Goal: Transaction & Acquisition: Purchase product/service

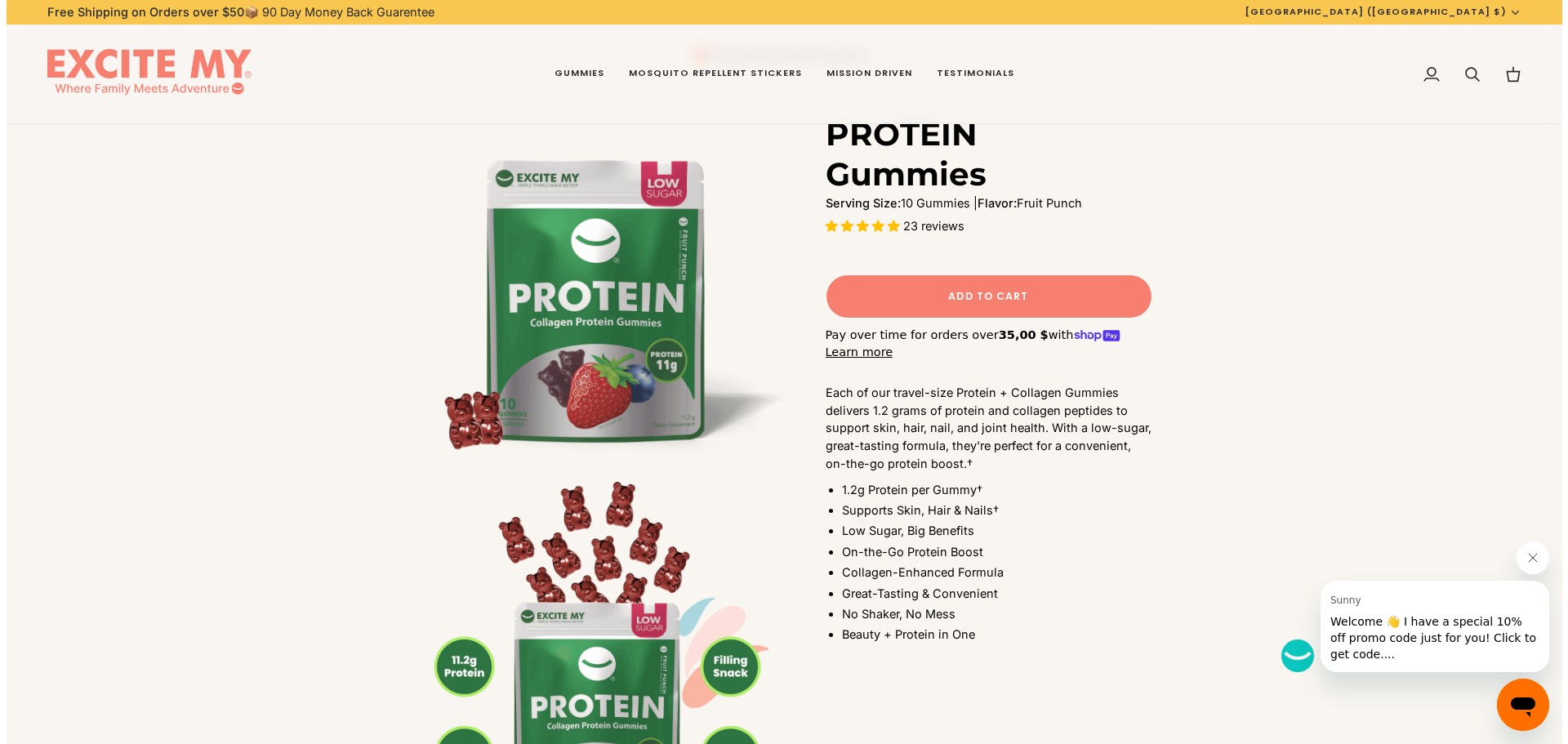
scroll to position [81, 0]
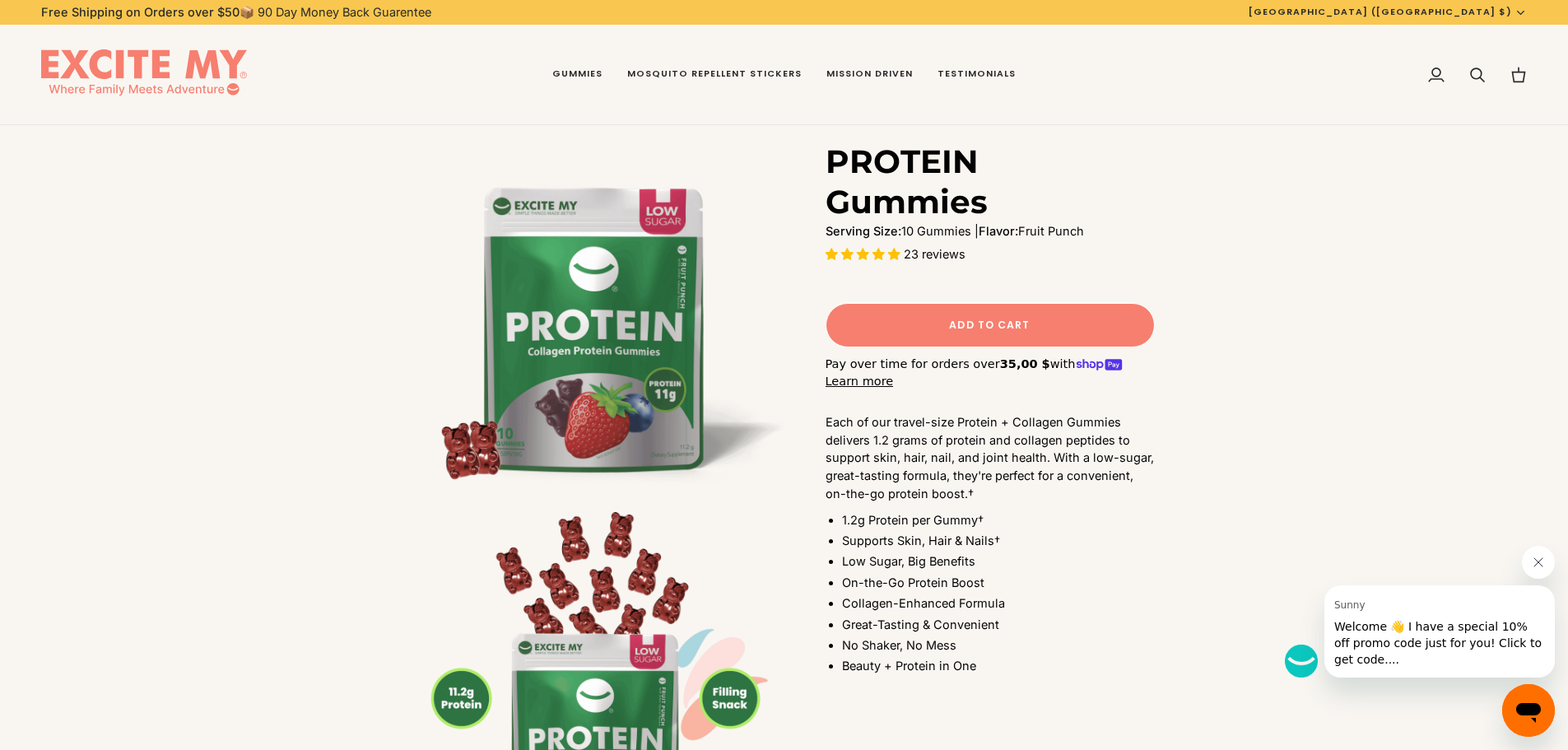
drag, startPoint x: 838, startPoint y: 156, endPoint x: 960, endPoint y: 158, distance: 122.0
click at [960, 158] on h1 "PROTEIN Gummies" at bounding box center [984, 182] width 317 height 81
drag, startPoint x: 960, startPoint y: 158, endPoint x: 996, endPoint y: 161, distance: 36.1
click at [996, 161] on h1 "PROTEIN Gummies" at bounding box center [984, 182] width 317 height 81
drag, startPoint x: 996, startPoint y: 161, endPoint x: 863, endPoint y: 160, distance: 133.0
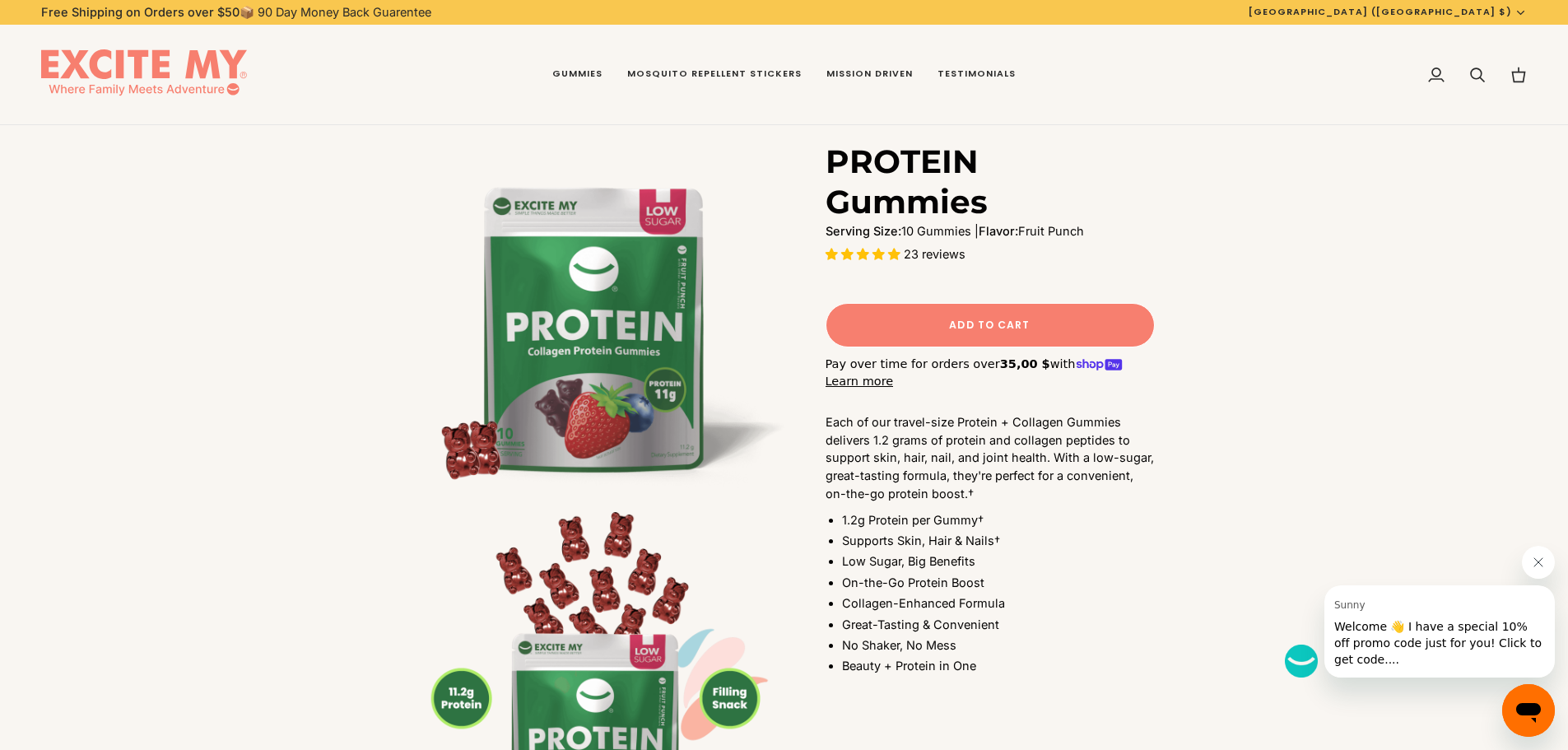
click at [863, 160] on h1 "PROTEIN Gummies" at bounding box center [984, 182] width 317 height 81
click at [968, 328] on span "Add to Cart" at bounding box center [990, 325] width 81 height 15
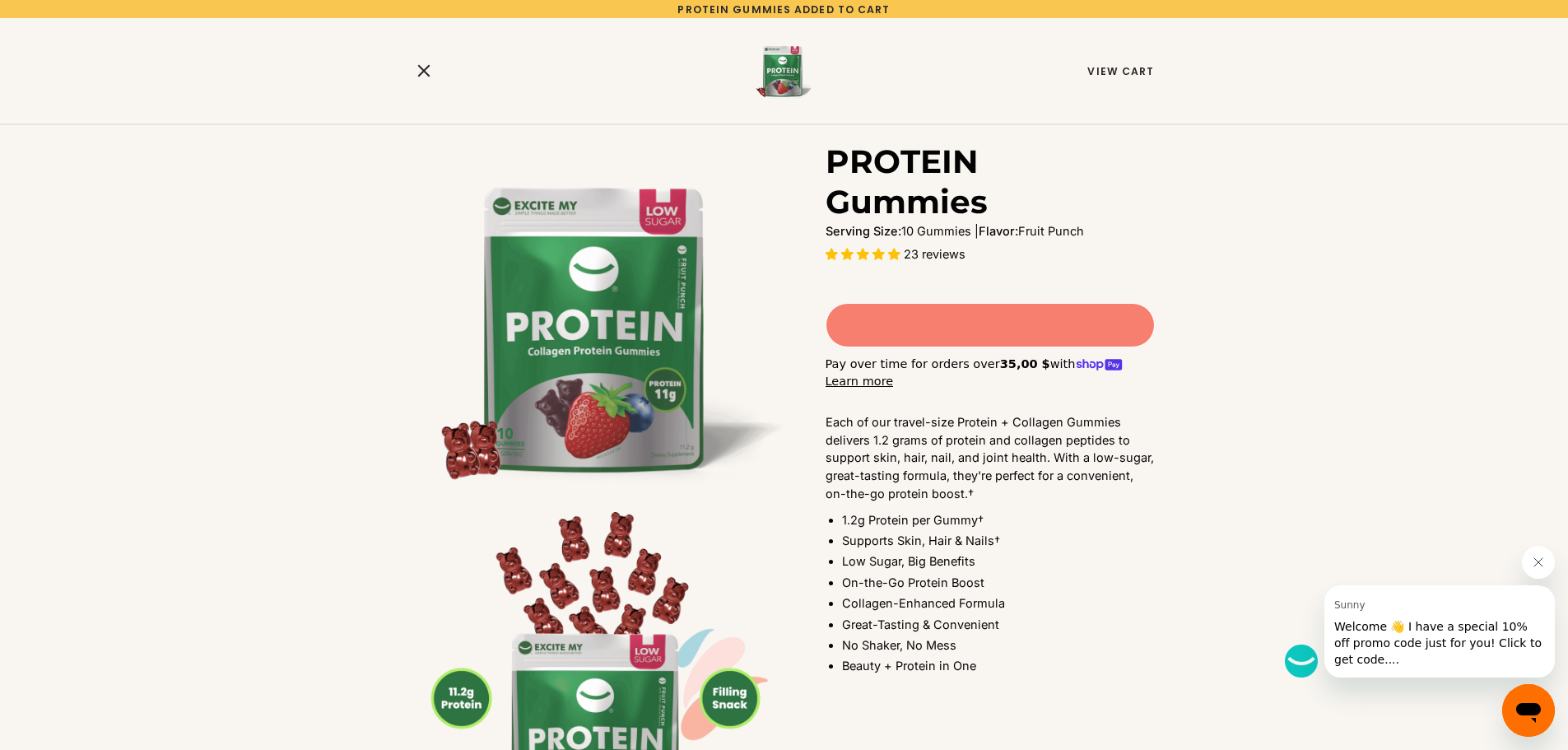
click at [856, 88] on div at bounding box center [784, 70] width 274 height 65
click at [1130, 65] on link "View Cart" at bounding box center [1121, 71] width 66 height 14
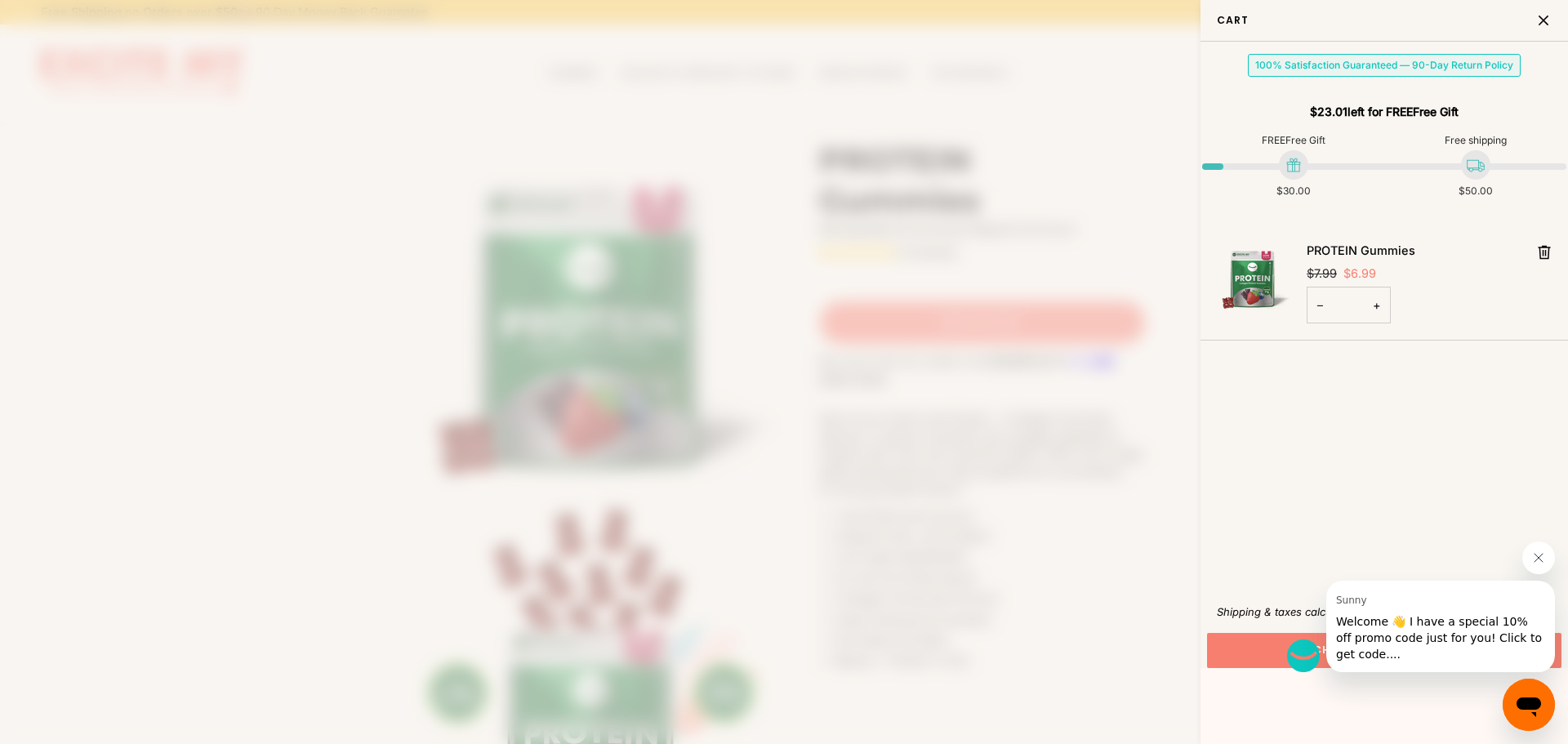
click at [1381, 249] on link "PROTEIN Gummies" at bounding box center [1360, 250] width 109 height 14
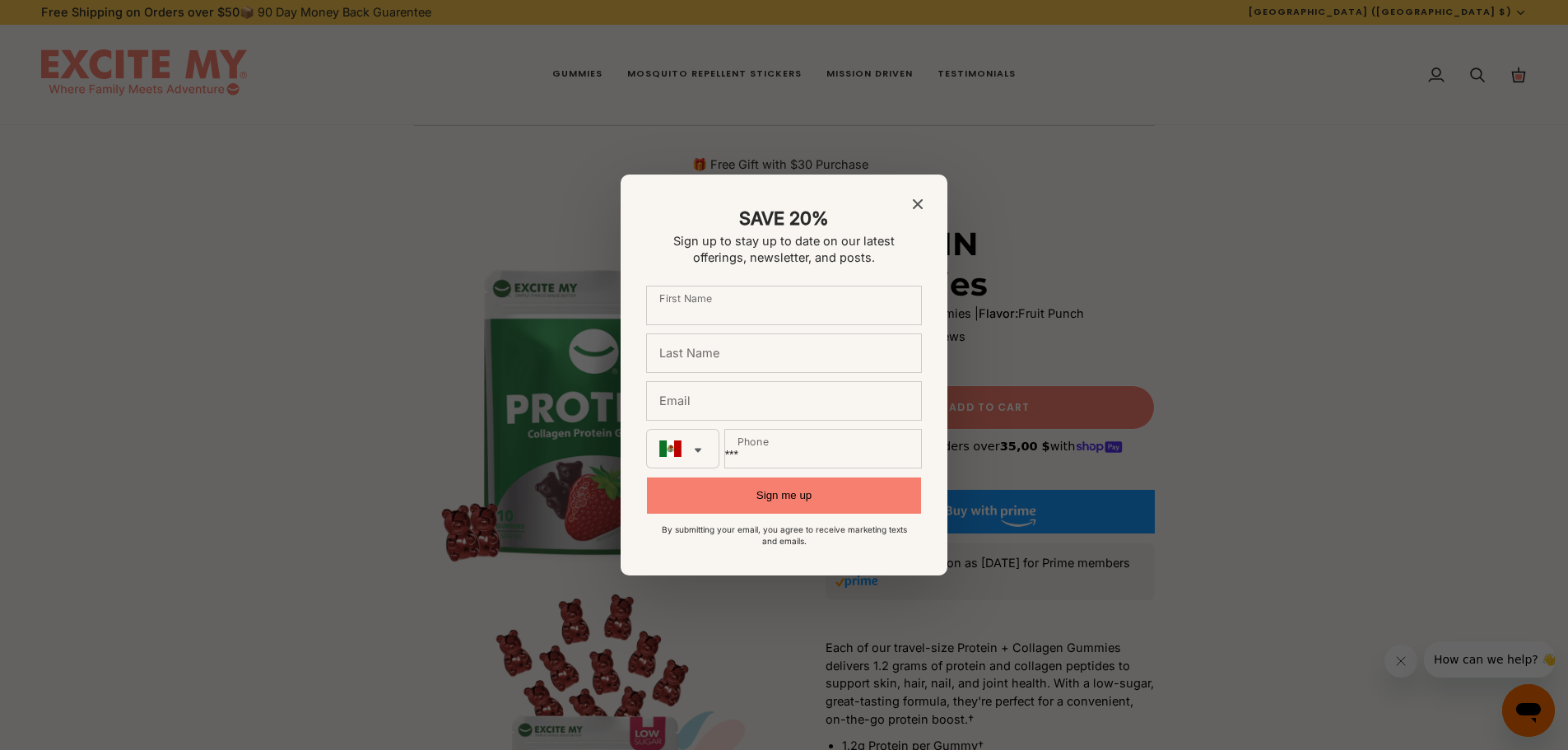
click at [925, 199] on div "SAVE 20% Sign up to stay up to date on our latest offerings, newsletter, and po…" at bounding box center [784, 375] width 327 height 402
click at [917, 199] on icon "Close modal" at bounding box center [917, 204] width 10 height 10
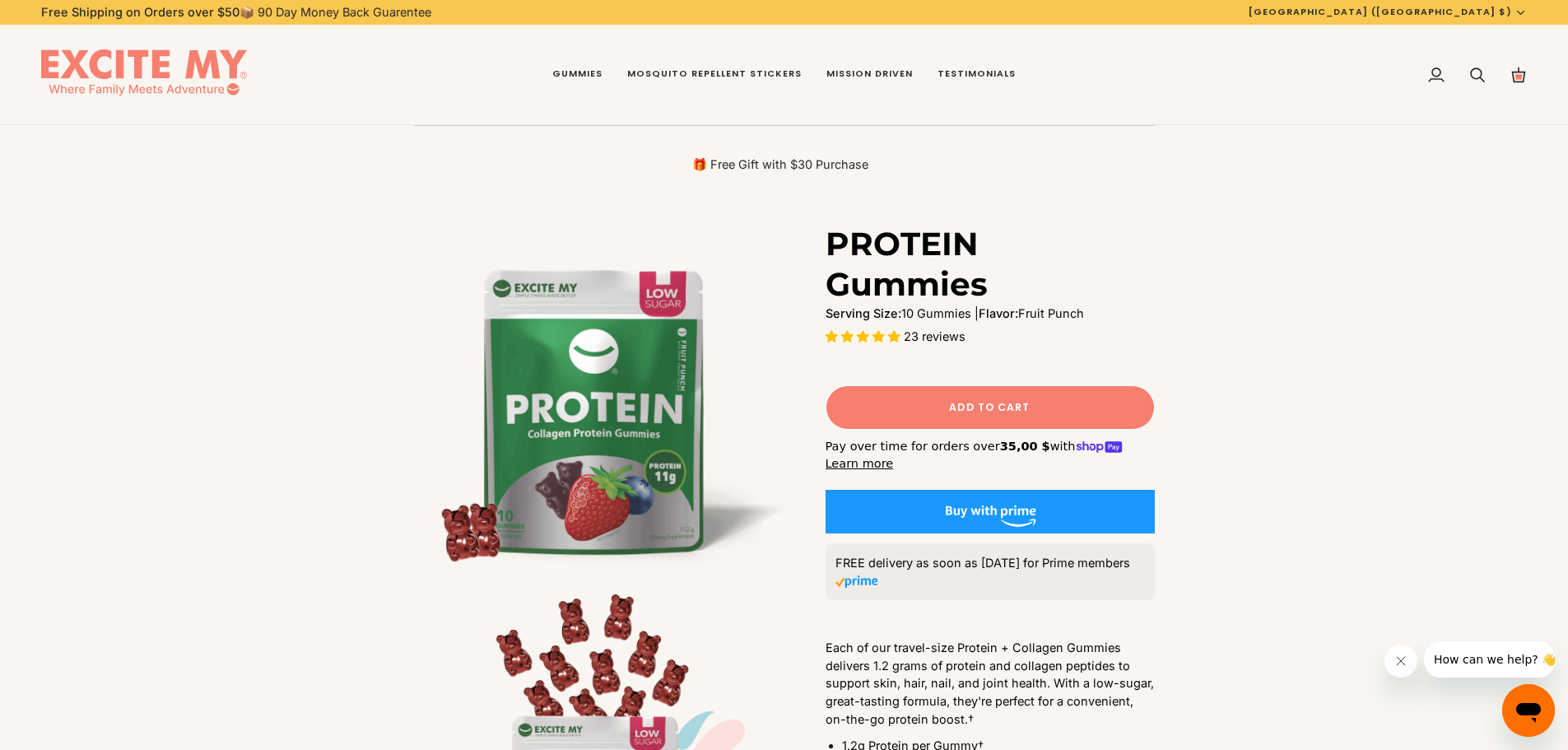
drag, startPoint x: 819, startPoint y: 245, endPoint x: 805, endPoint y: 243, distance: 14.1
click at [805, 243] on div "PROTEIN Gummies Serving Size: 10 Gummies | Flavor: Fruit Punch 23 reviews Addin…" at bounding box center [970, 580] width 371 height 712
drag, startPoint x: 837, startPoint y: 228, endPoint x: 1010, endPoint y: 271, distance: 178.3
click at [1008, 270] on h1 "PROTEIN Gummies" at bounding box center [984, 264] width 317 height 81
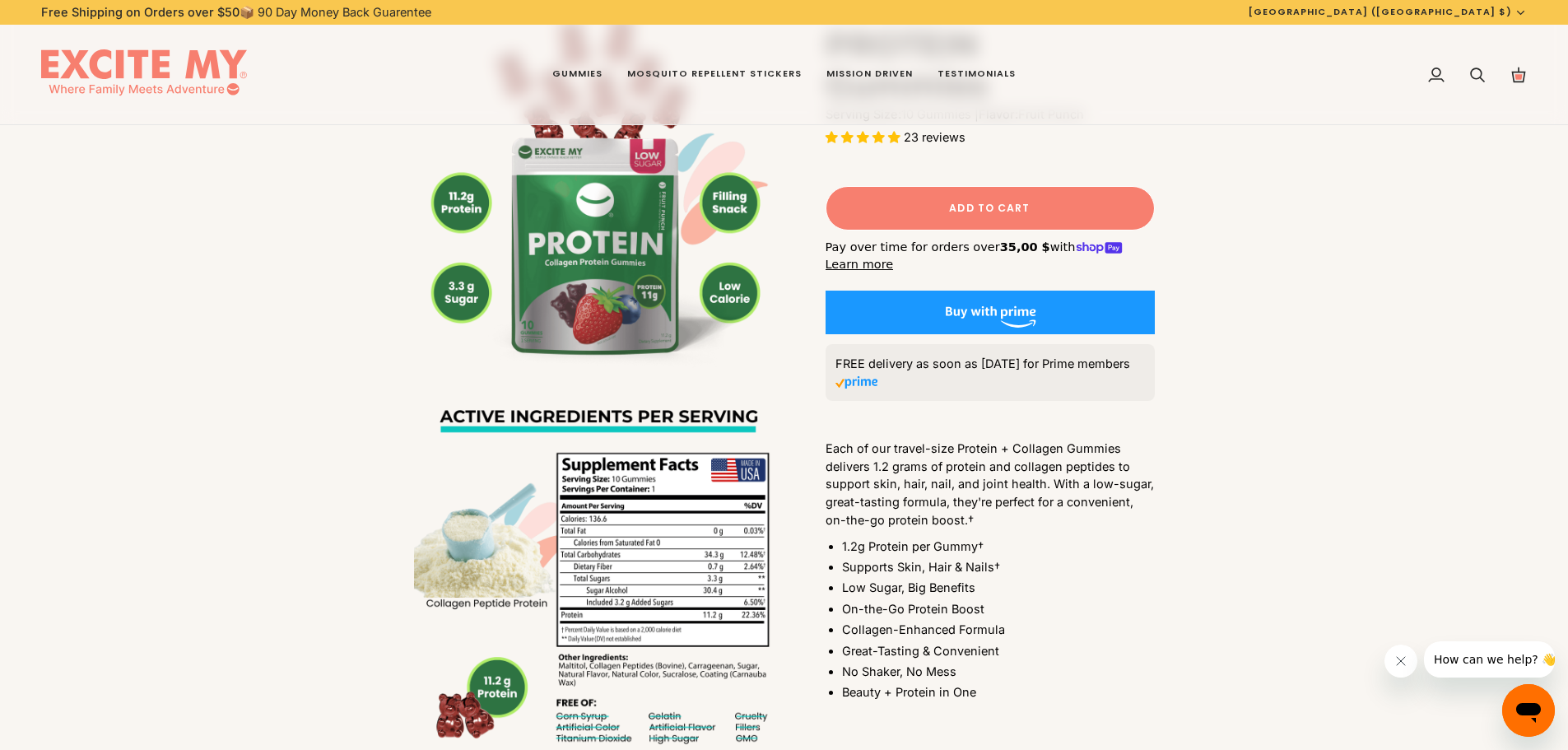
scroll to position [658, 0]
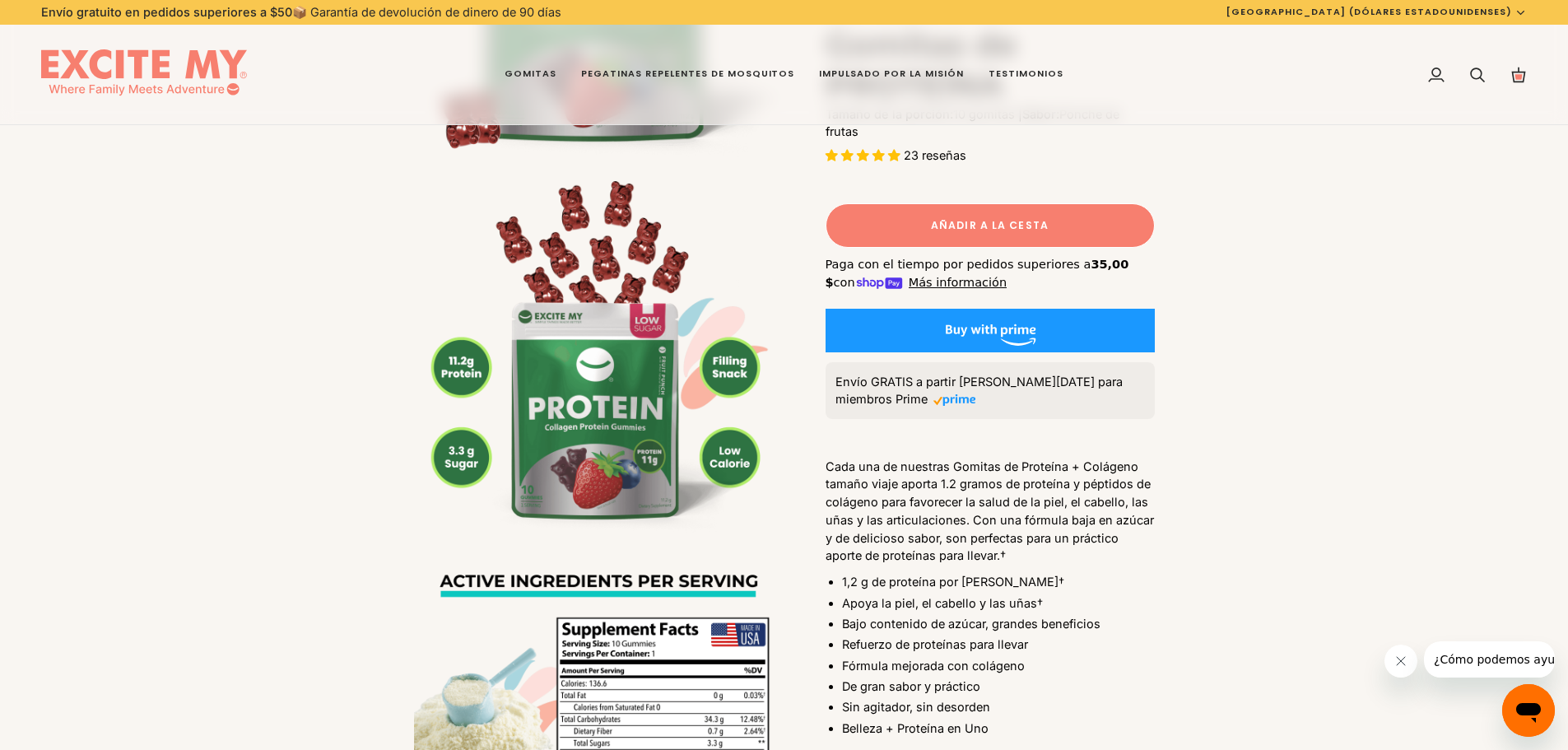
scroll to position [412, 0]
